Goal: Task Accomplishment & Management: Manage account settings

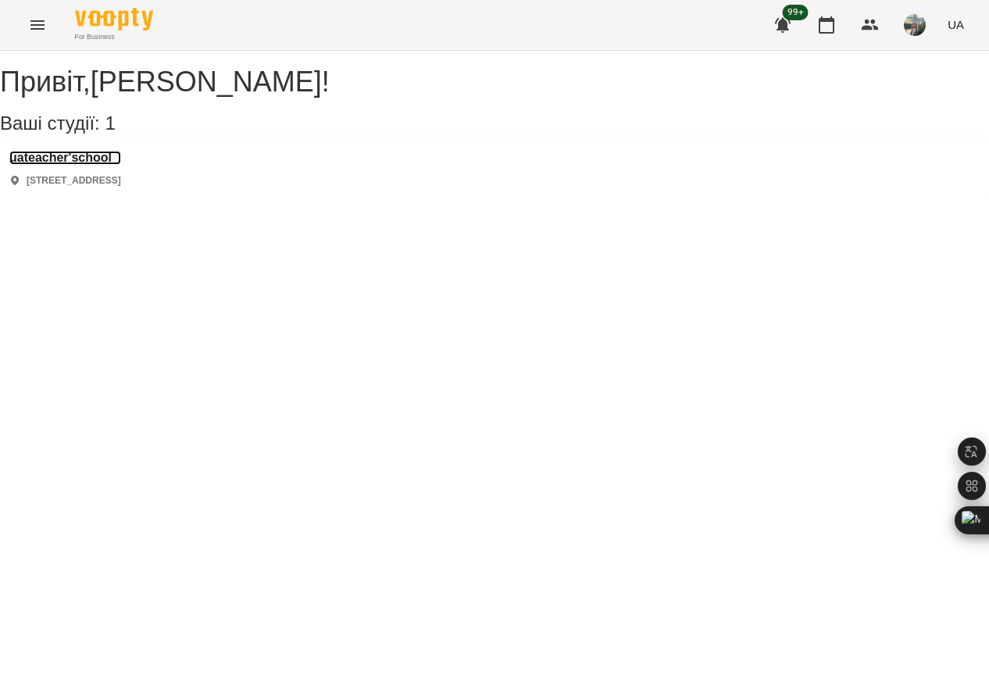
click at [89, 165] on h3 "uateacher'school" at bounding box center [65, 158] width 112 height 14
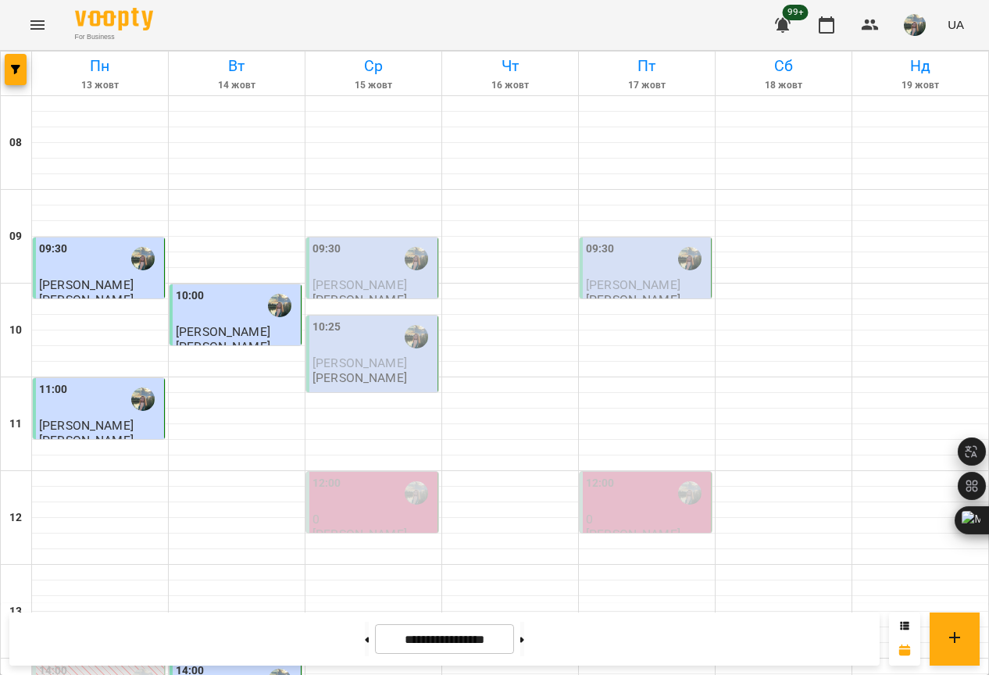
click at [378, 270] on div "09:30" at bounding box center [374, 259] width 122 height 36
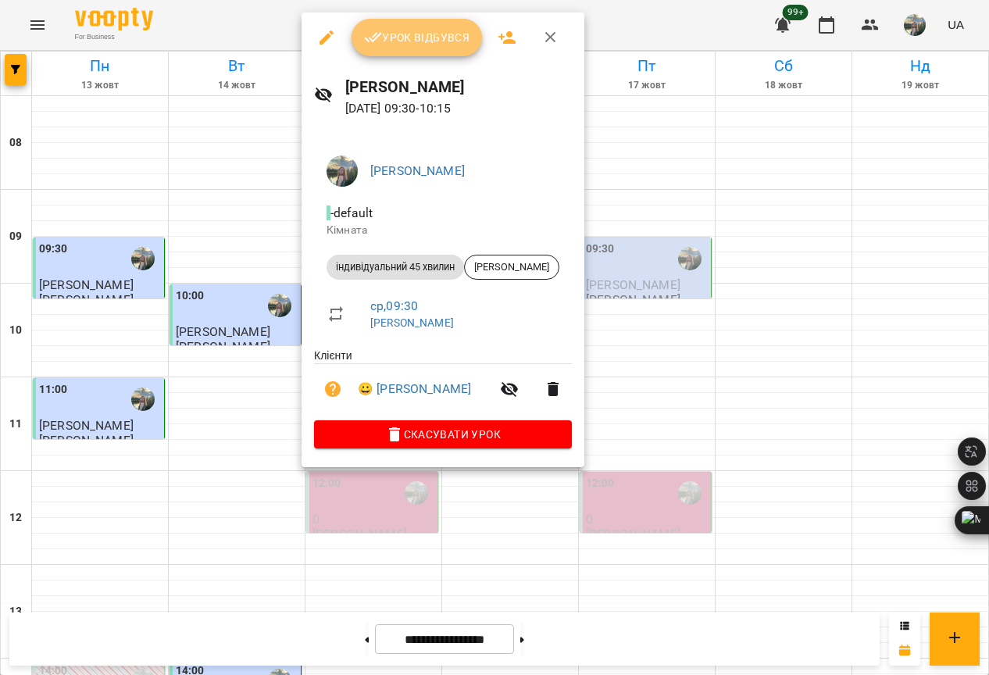
click at [416, 40] on span "Урок відбувся" at bounding box center [417, 37] width 106 height 19
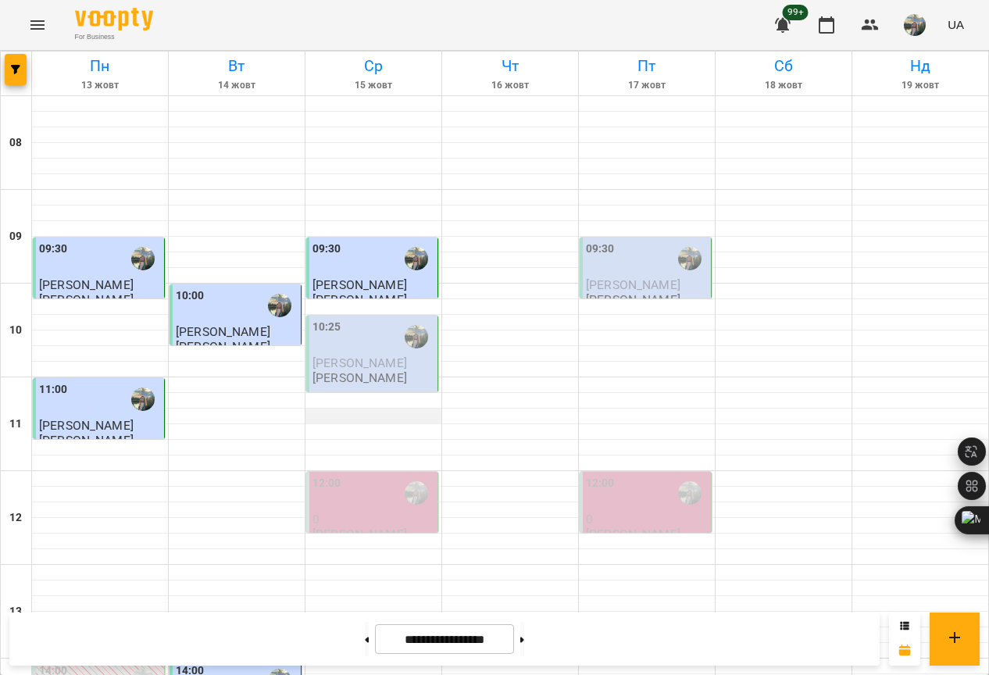
scroll to position [117, 0]
click at [368, 319] on div "10:25" at bounding box center [374, 337] width 122 height 36
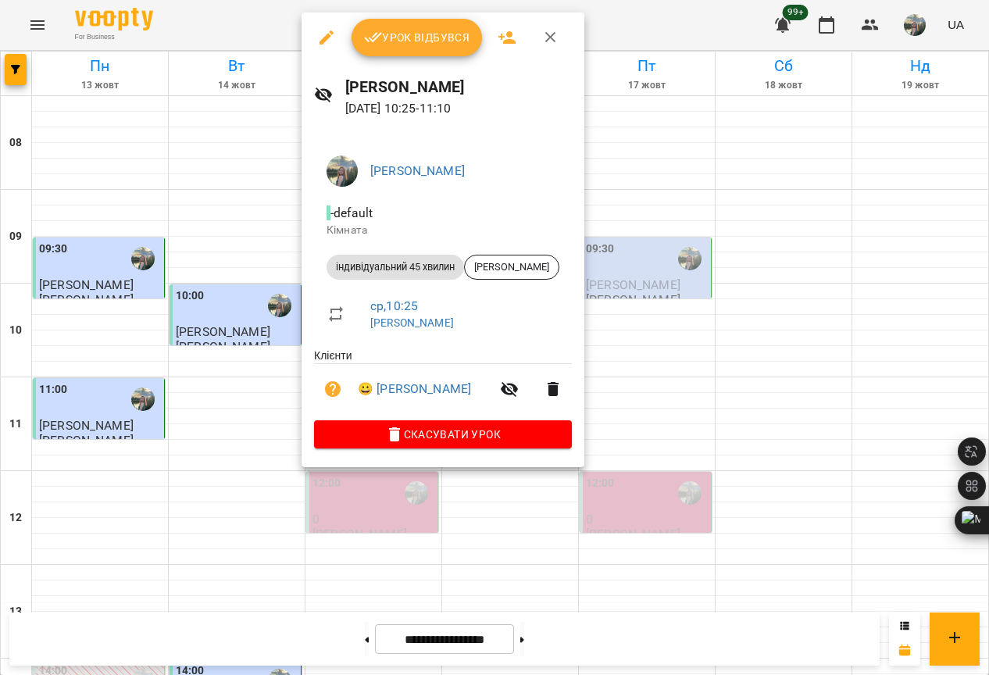
click at [401, 48] on button "Урок відбувся" at bounding box center [417, 38] width 131 height 38
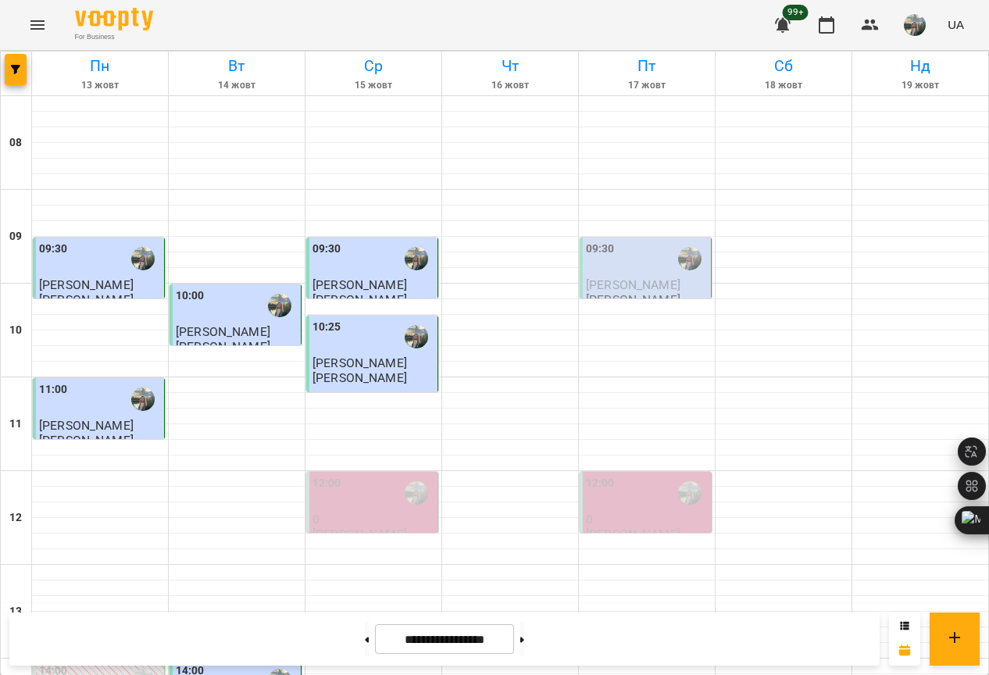
scroll to position [234, 0]
click at [366, 641] on icon at bounding box center [368, 639] width 4 height 5
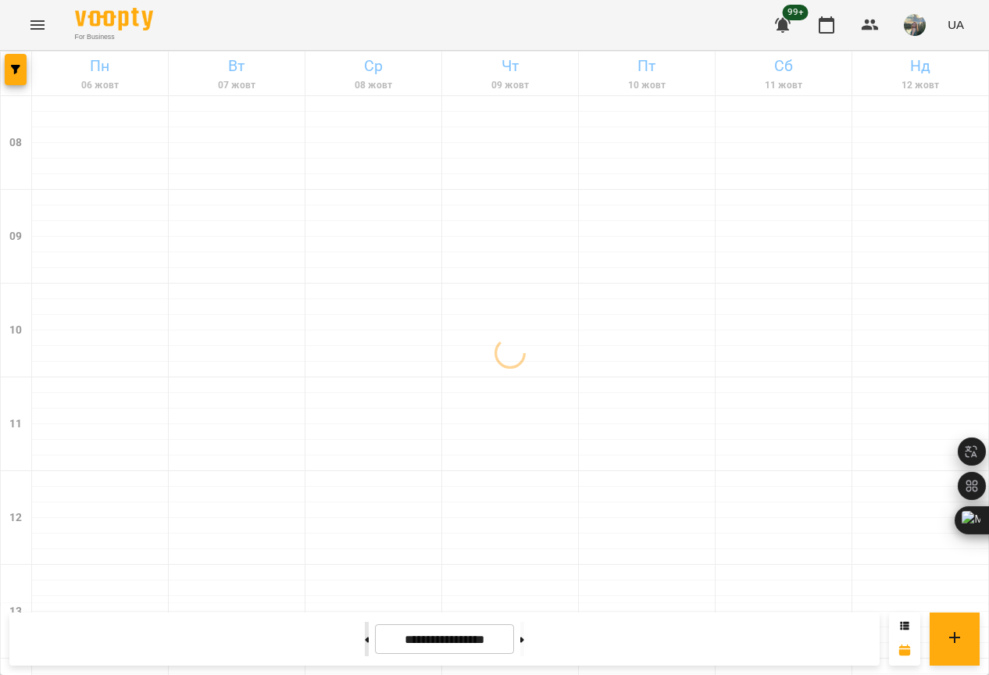
click at [365, 641] on button at bounding box center [367, 639] width 4 height 34
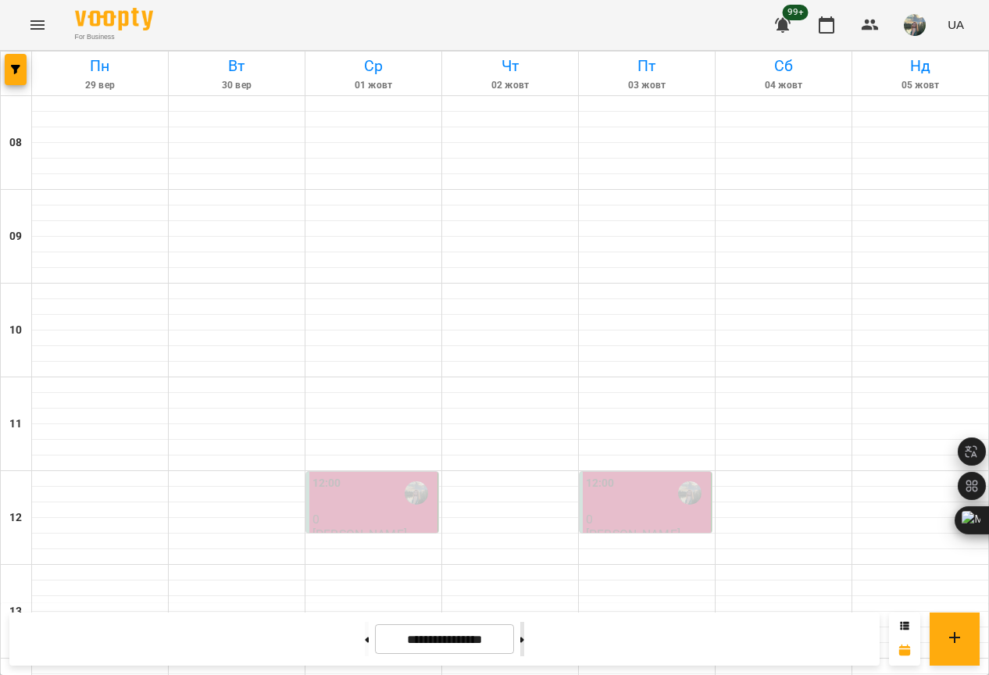
click at [524, 643] on button at bounding box center [522, 639] width 4 height 34
type input "**********"
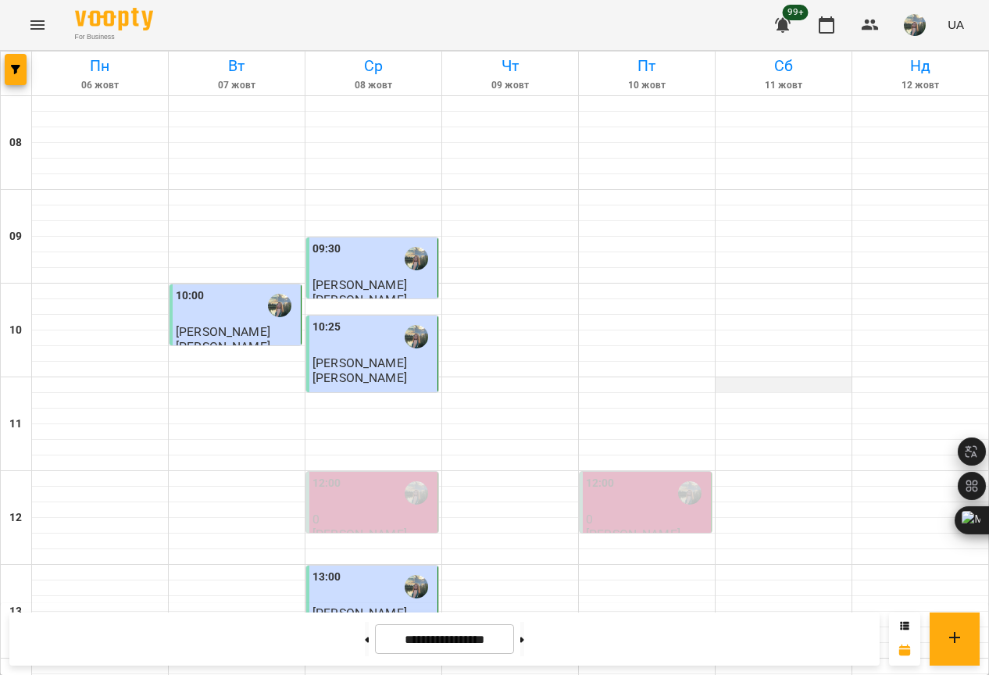
scroll to position [0, 0]
click at [919, 23] on img "button" at bounding box center [915, 25] width 22 height 22
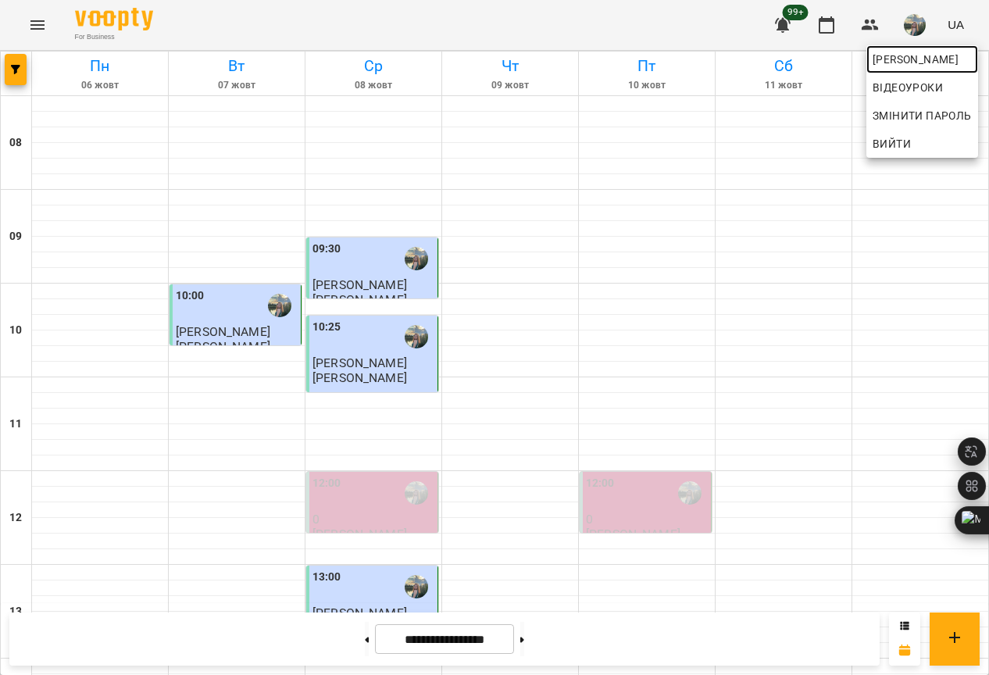
click at [931, 56] on span "[PERSON_NAME]" at bounding box center [922, 59] width 99 height 19
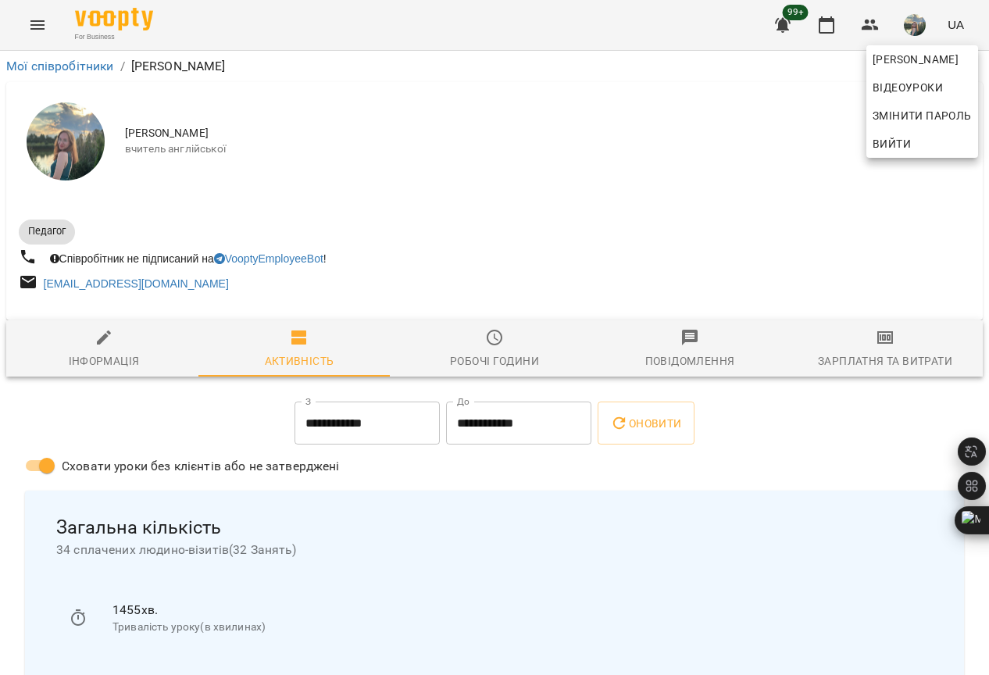
click at [868, 345] on div at bounding box center [494, 337] width 989 height 675
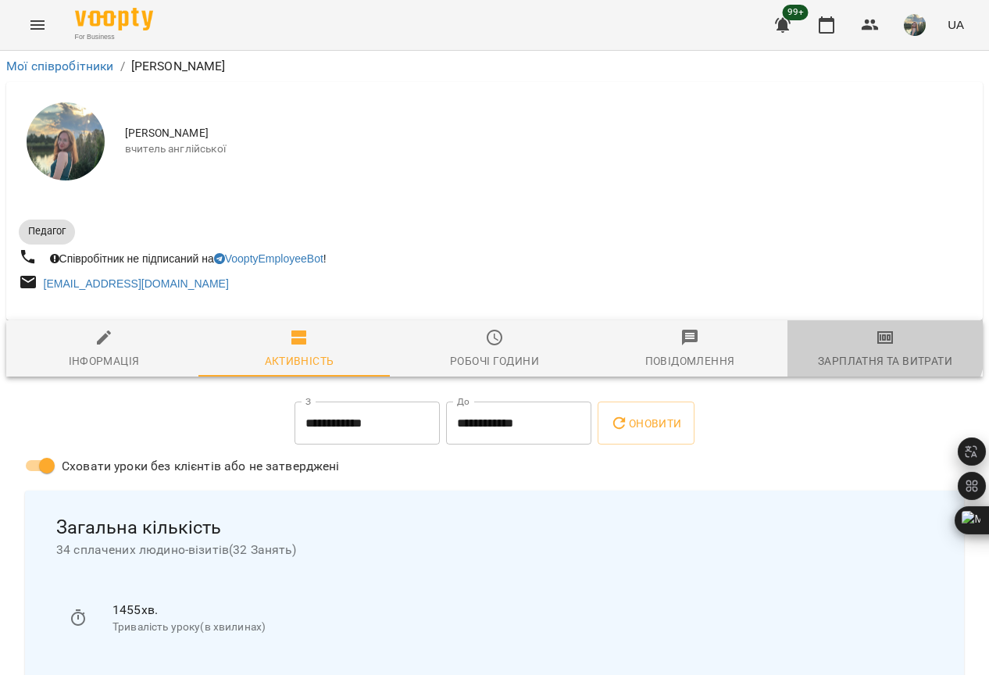
click at [876, 345] on icon "button" at bounding box center [885, 337] width 19 height 19
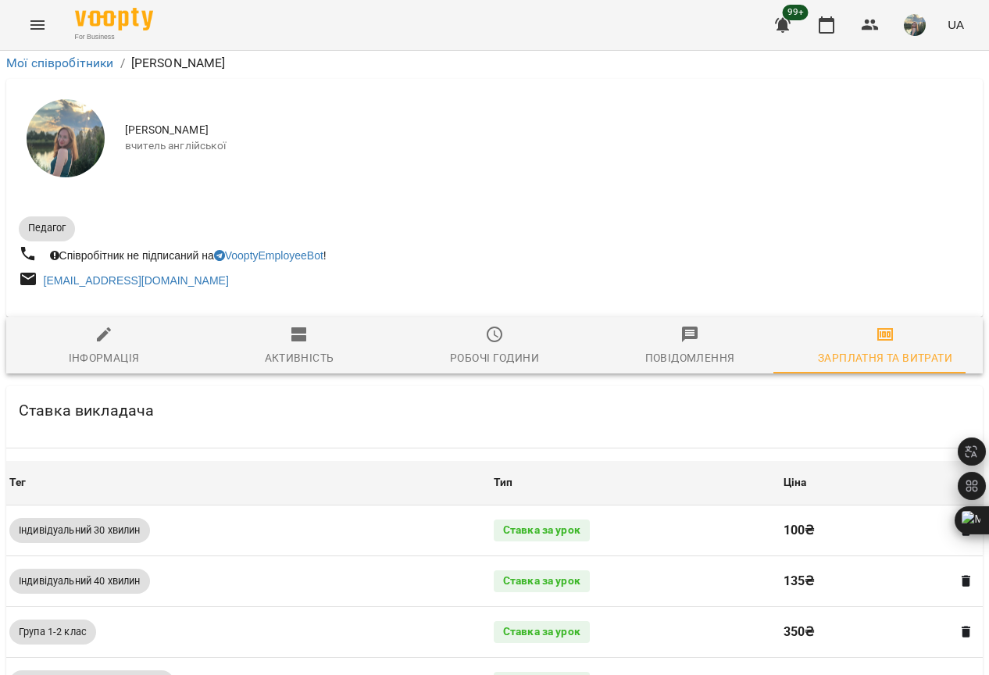
scroll to position [1001, 0]
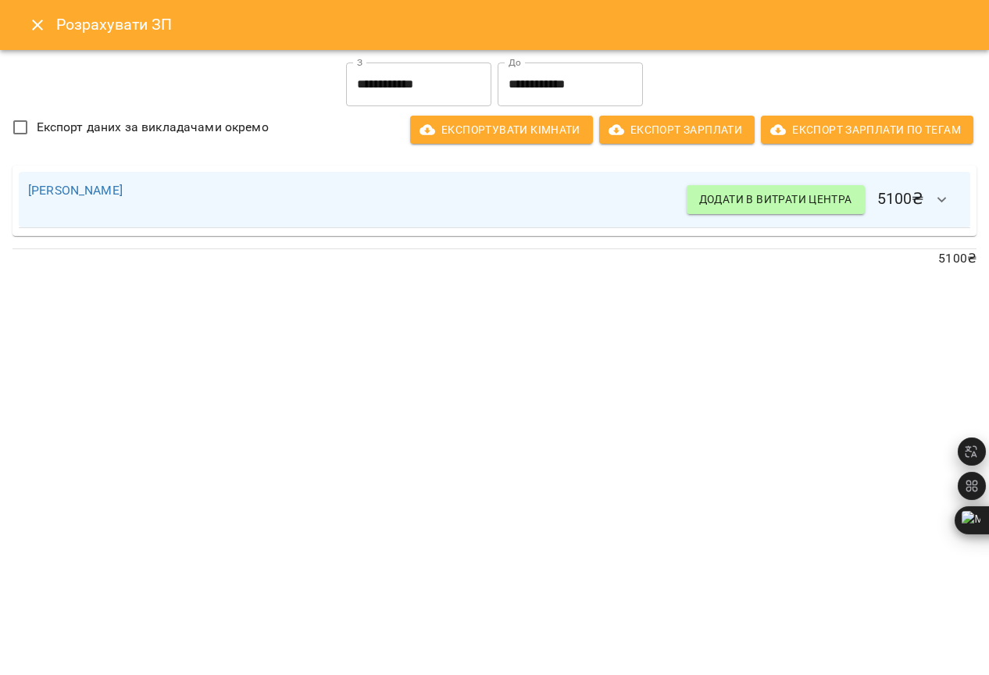
click at [415, 75] on input "**********" at bounding box center [418, 85] width 145 height 44
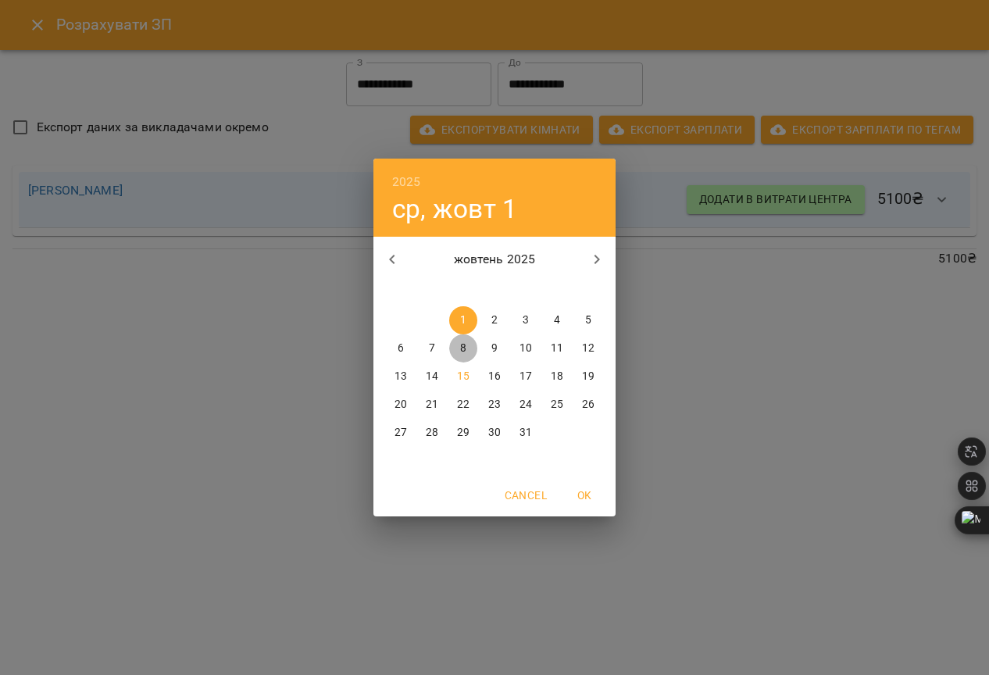
click at [458, 338] on button "8" at bounding box center [463, 348] width 28 height 28
type input "**********"
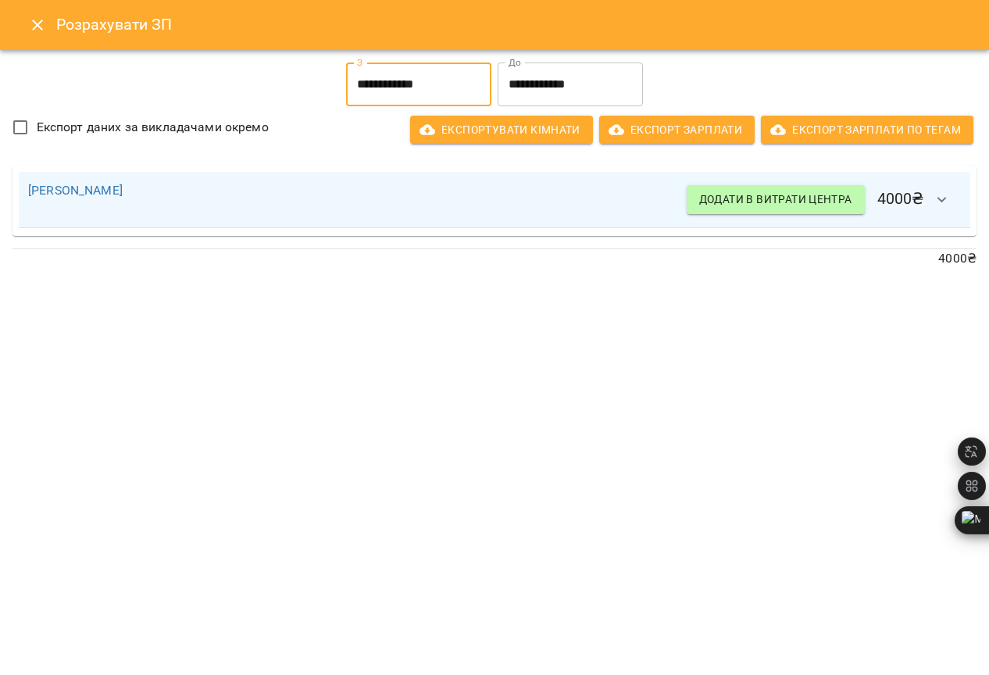
click at [559, 88] on input "**********" at bounding box center [570, 85] width 145 height 44
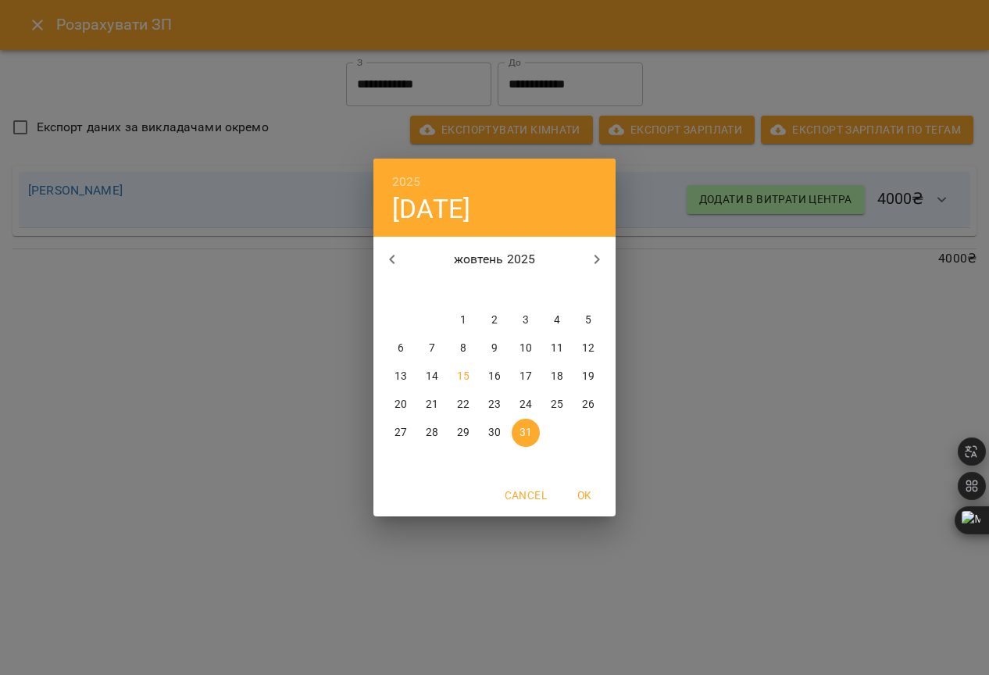
click at [530, 348] on p "10" at bounding box center [526, 349] width 13 height 16
type input "**********"
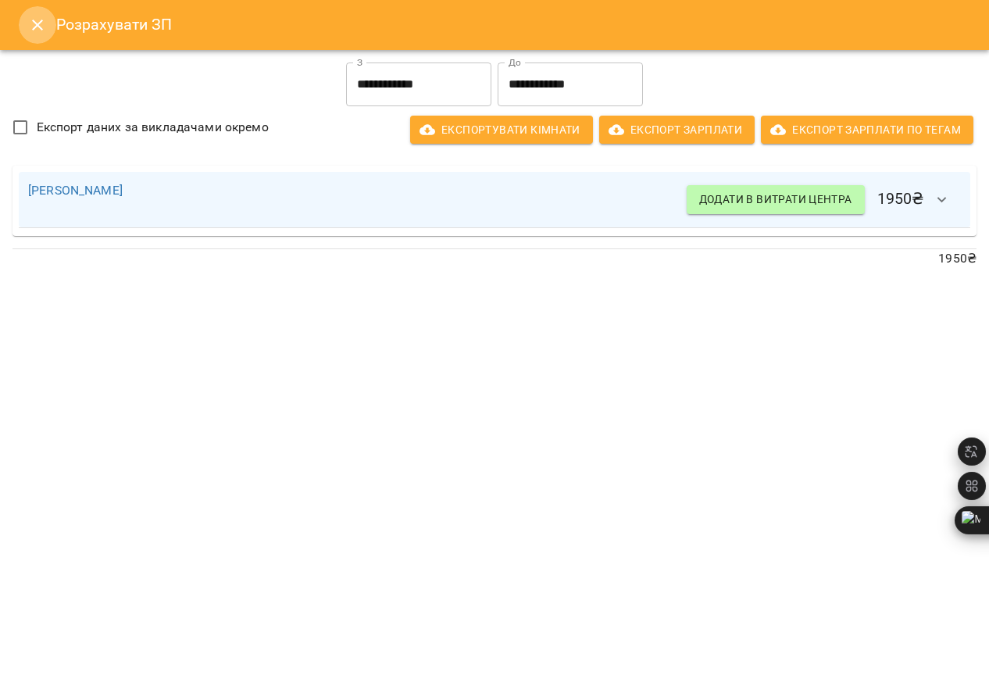
click at [30, 23] on icon "Close" at bounding box center [37, 25] width 19 height 19
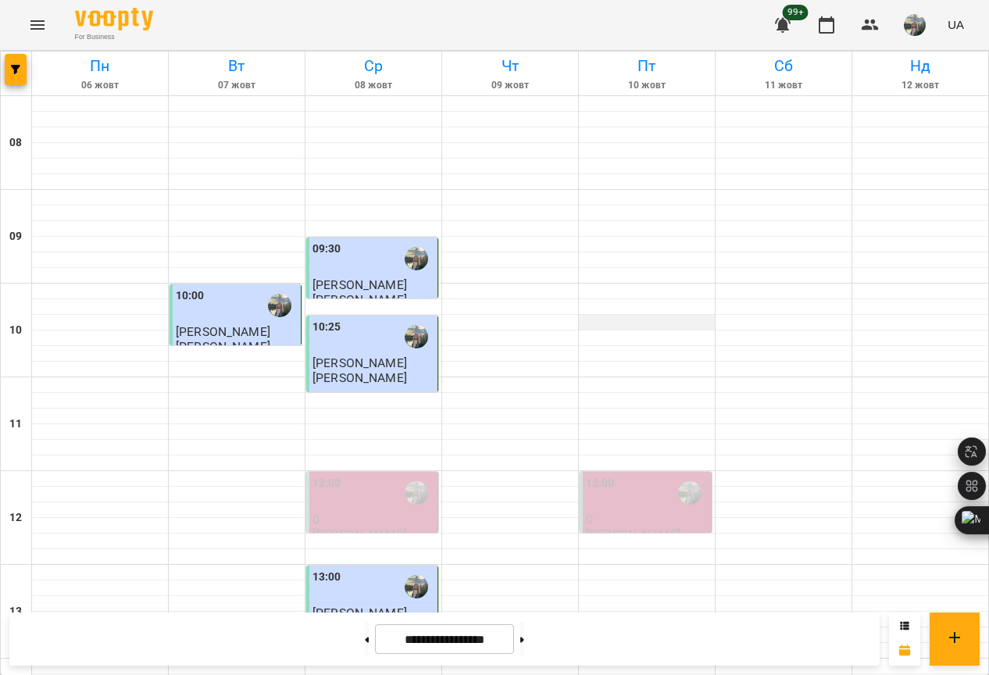
scroll to position [234, 0]
click at [524, 643] on button at bounding box center [522, 639] width 4 height 34
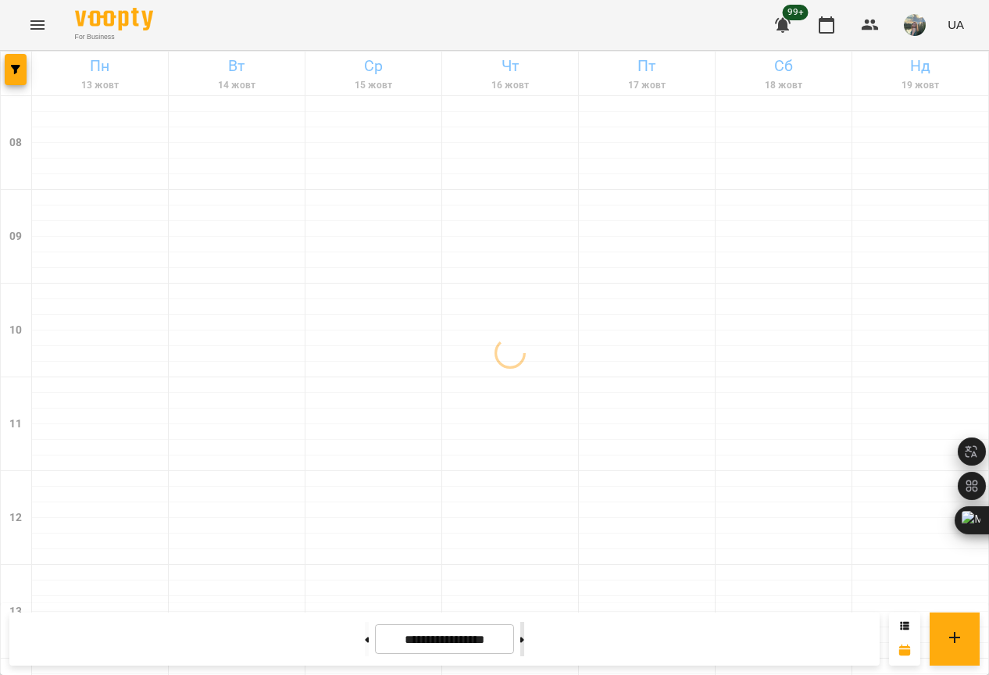
click at [524, 645] on button at bounding box center [522, 639] width 4 height 34
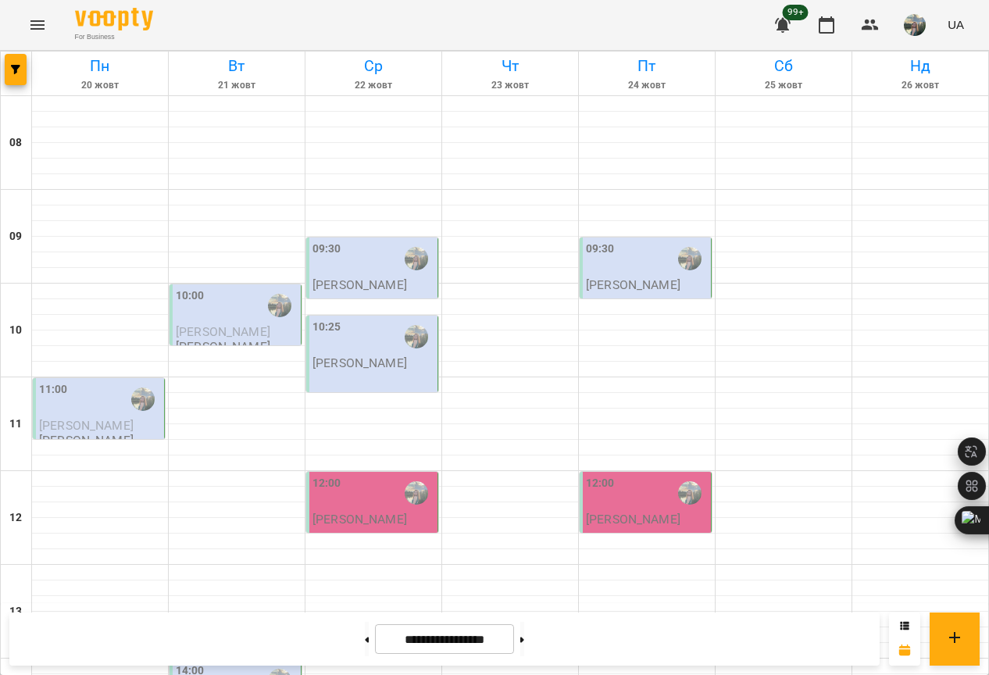
scroll to position [0, 0]
click at [365, 638] on button at bounding box center [367, 639] width 4 height 34
type input "**********"
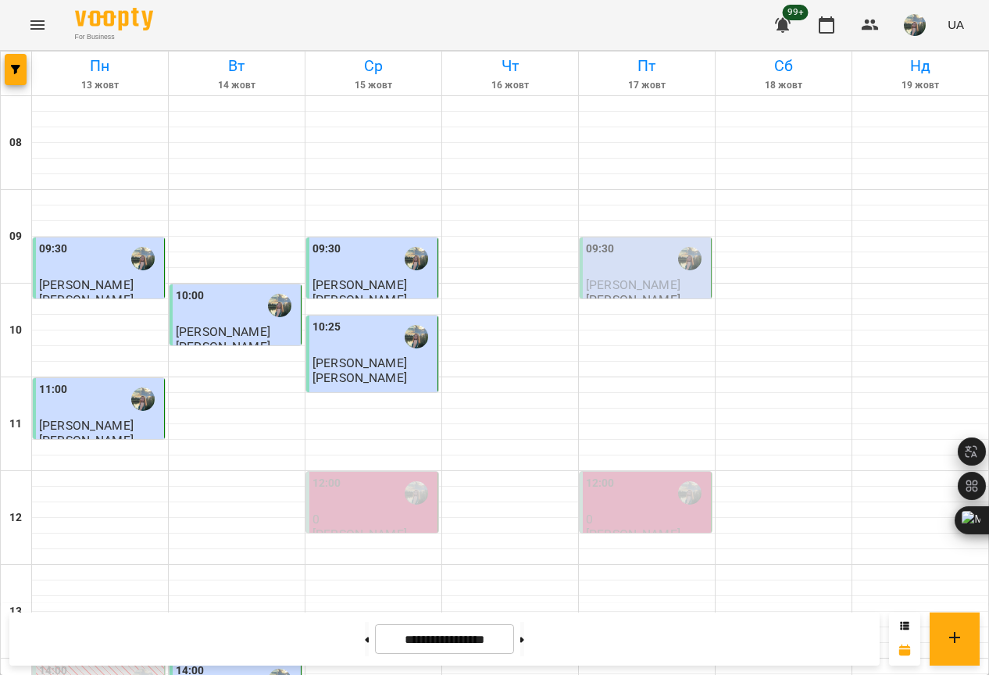
scroll to position [804, 0]
